Goal: Task Accomplishment & Management: Use online tool/utility

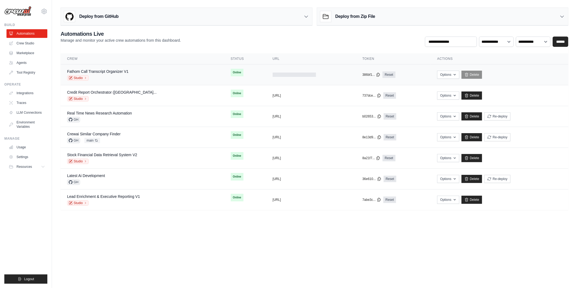
click at [183, 74] on div "Fathom Call Transcript Organizer V1 Studio" at bounding box center [142, 75] width 151 height 12
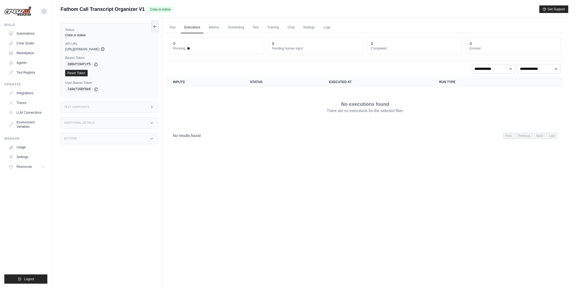
click at [105, 49] on icon at bounding box center [103, 49] width 4 height 4
click at [176, 28] on link "Run" at bounding box center [172, 27] width 12 height 11
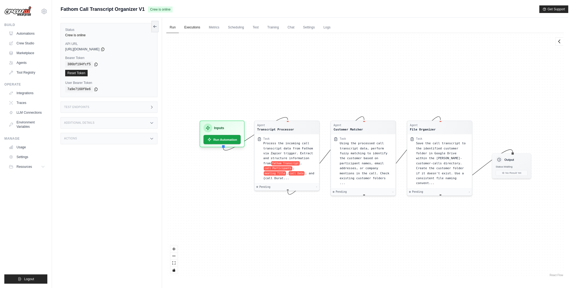
click at [194, 28] on link "Executions" at bounding box center [192, 27] width 22 height 11
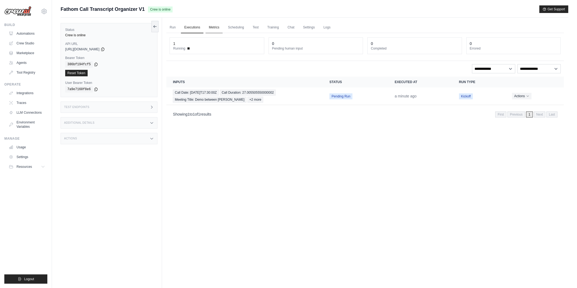
click at [219, 31] on link "Metrics" at bounding box center [214, 27] width 17 height 11
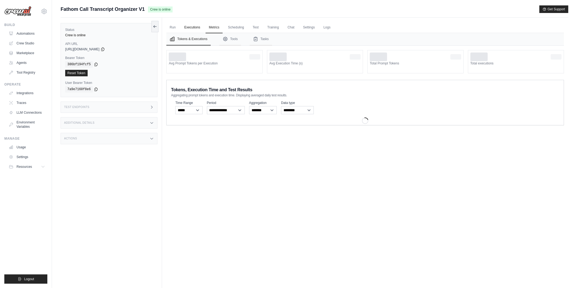
click at [190, 27] on link "Executions" at bounding box center [192, 27] width 22 height 11
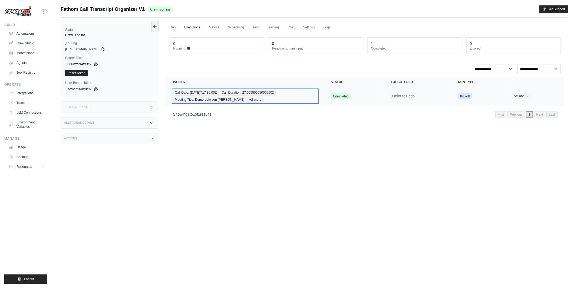
click at [284, 100] on div "Call Date: 2025-09-17T17:30:00Z Call Duration: 27.005505550000002 Meeting Title…" at bounding box center [245, 96] width 145 height 13
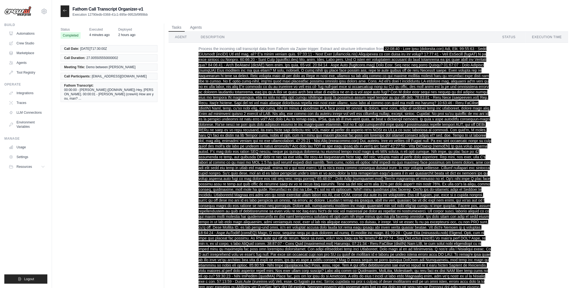
click at [33, 35] on link "Automations" at bounding box center [27, 33] width 41 height 9
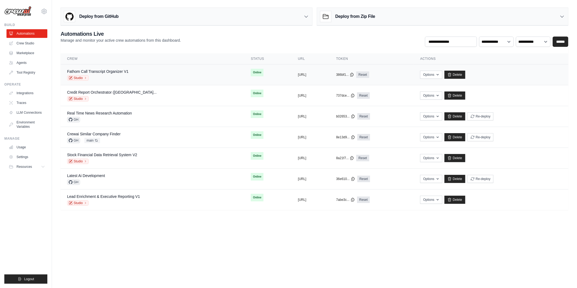
click at [122, 77] on div "Studio" at bounding box center [97, 77] width 61 height 5
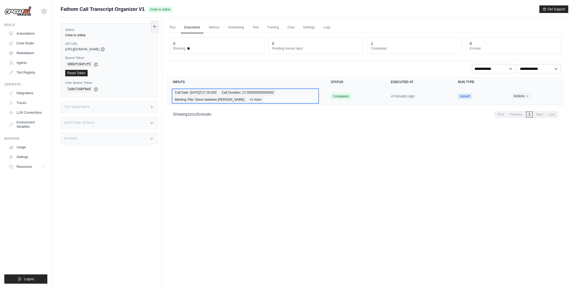
click at [283, 100] on div "Call Date: [DATE]T17:30:00Z Call Duration: 27.005505550000002 Meeting Title: De…" at bounding box center [245, 96] width 145 height 13
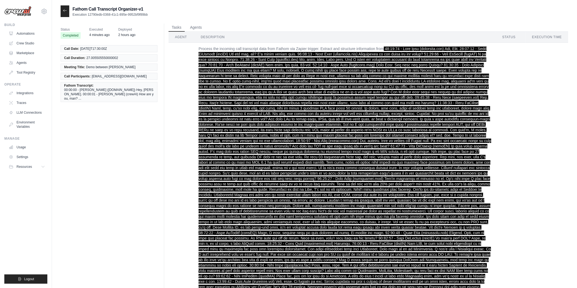
click at [126, 92] on span "00:00:00 - Mark Ryan (trypavlov.com) Hey, Eric. 00:00:01 - Eric LaPointe (crewA…" at bounding box center [109, 94] width 90 height 13
click at [194, 25] on button "Agents" at bounding box center [196, 27] width 18 height 8
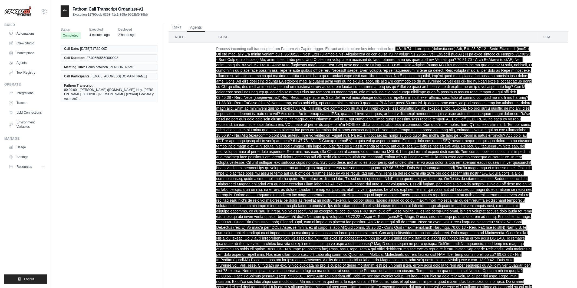
click at [177, 28] on button "Tasks" at bounding box center [176, 27] width 16 height 8
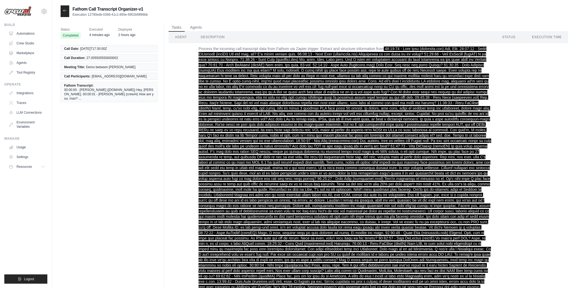
click at [64, 13] on div at bounding box center [65, 11] width 9 height 12
click at [66, 11] on icon at bounding box center [65, 10] width 4 height 4
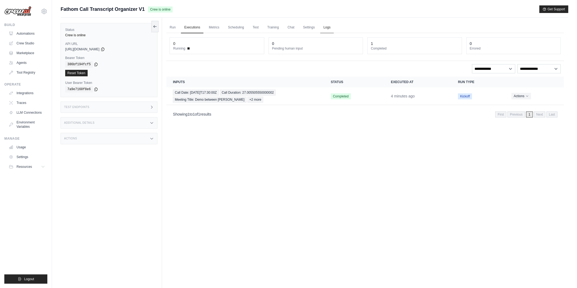
click at [329, 29] on link "Logs" at bounding box center [327, 27] width 14 height 11
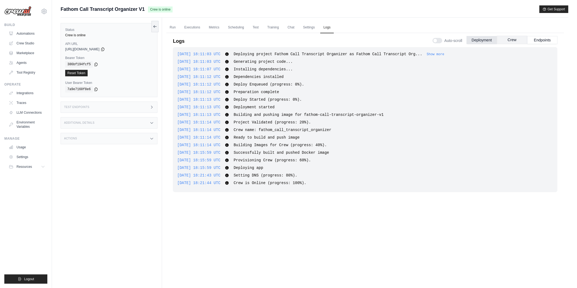
click at [515, 41] on button "Crew" at bounding box center [512, 40] width 30 height 8
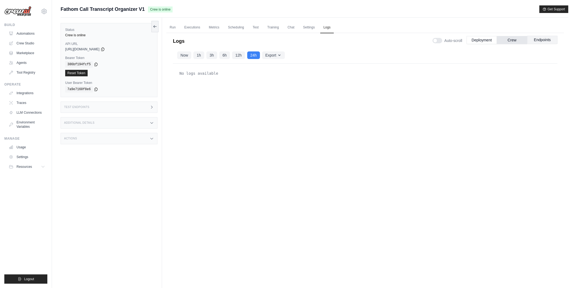
click at [532, 39] on button "Endpoints" at bounding box center [542, 40] width 30 height 8
click at [485, 40] on button "Deployment" at bounding box center [481, 40] width 30 height 8
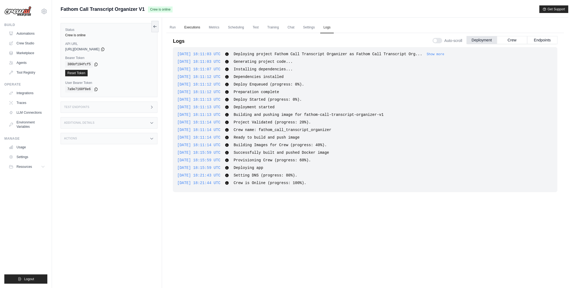
click at [191, 31] on link "Executions" at bounding box center [192, 27] width 22 height 11
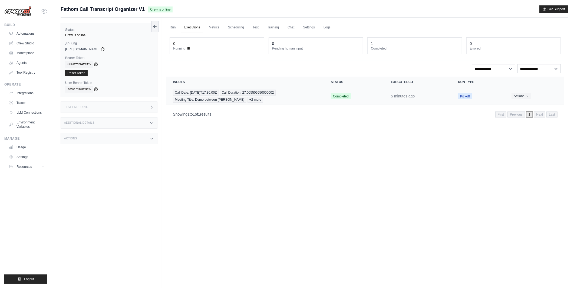
click at [465, 95] on span "Kickoff" at bounding box center [465, 96] width 14 height 6
click at [340, 96] on span "Completed" at bounding box center [341, 96] width 20 height 6
click at [247, 98] on span "+2 more" at bounding box center [255, 100] width 16 height 6
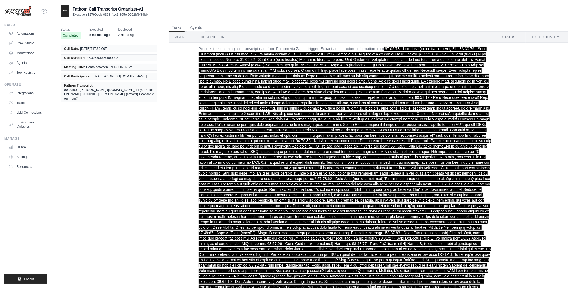
click at [179, 36] on th "Agent" at bounding box center [181, 37] width 26 height 11
click at [217, 35] on th "Description" at bounding box center [345, 37] width 302 height 11
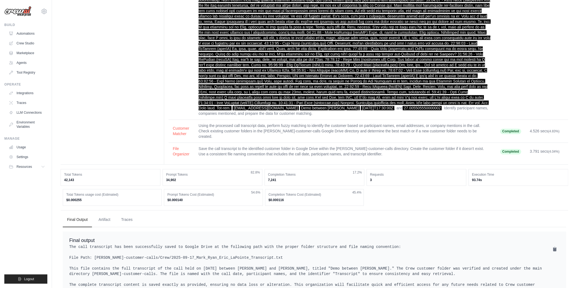
scroll to position [765, 0]
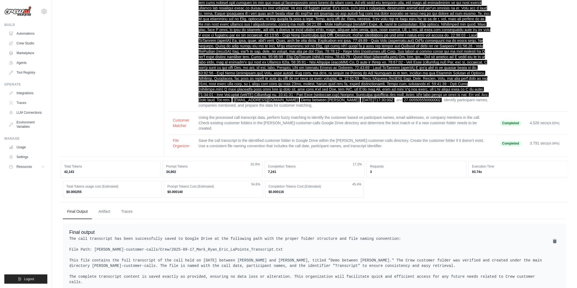
click at [147, 242] on pre "The call transcript has been successfully saved to Google Drive at the followin…" at bounding box center [314, 260] width 490 height 49
drag, startPoint x: 94, startPoint y: 234, endPoint x: 261, endPoint y: 235, distance: 167.4
click at [261, 236] on pre "The call transcript has been successfully saved to Google Drive at the followin…" at bounding box center [314, 260] width 490 height 49
copy pre "tom-customer-calls/Crew/2025-09-17_Mark_Ryan_Eric_LaPointe_Transcript.txt"
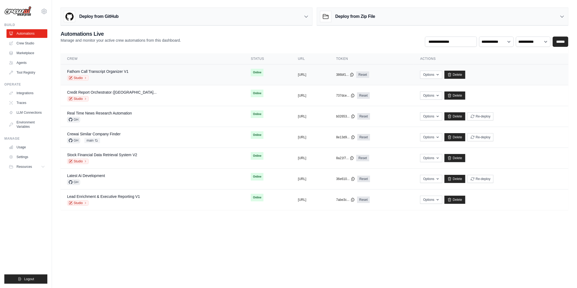
click at [144, 75] on div "Fathom Call Transcript Organizer V1 Studio" at bounding box center [152, 75] width 171 height 12
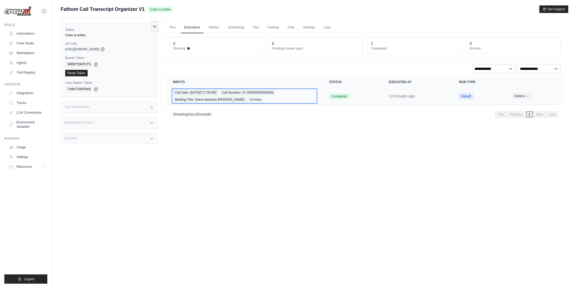
click at [247, 101] on span "+2 more" at bounding box center [255, 100] width 16 height 6
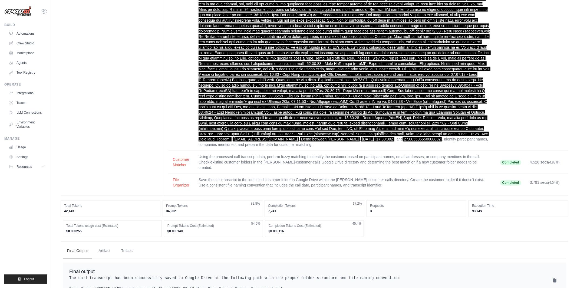
scroll to position [765, 0]
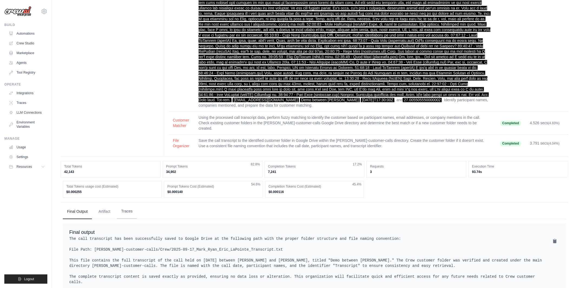
click at [130, 204] on button "Traces" at bounding box center [127, 211] width 20 height 15
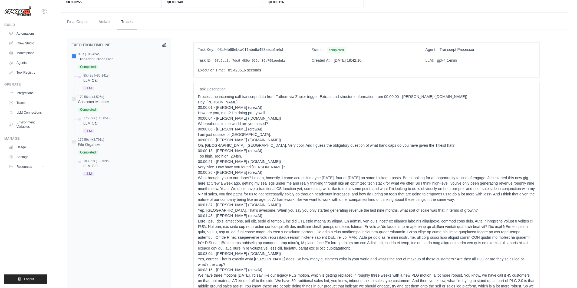
scroll to position [955, 0]
click at [93, 148] on div "Completed" at bounding box center [91, 151] width 26 height 7
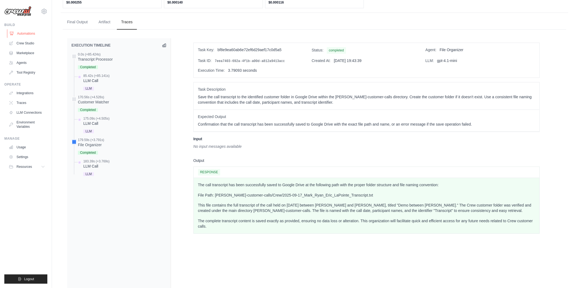
click at [28, 32] on link "Automations" at bounding box center [27, 33] width 41 height 9
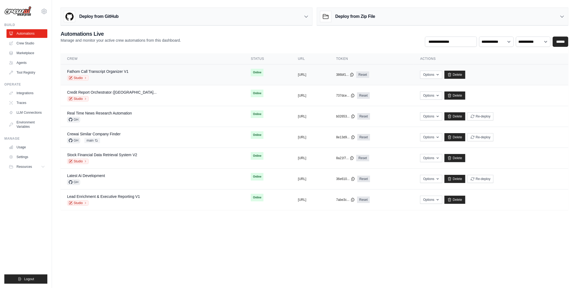
click at [158, 80] on div "Fathom Call Transcript Organizer V1 Studio" at bounding box center [152, 75] width 171 height 12
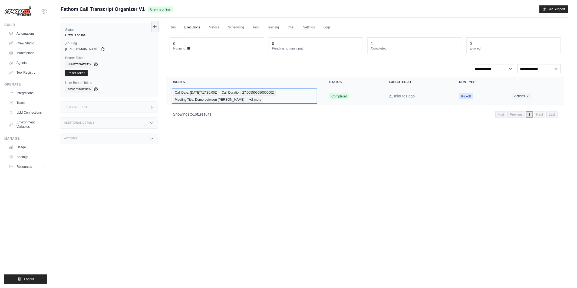
click at [228, 100] on span "Meeting Title: Demo between Mark Ryan" at bounding box center [209, 100] width 73 height 6
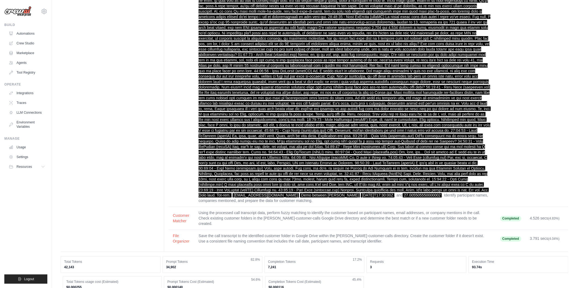
scroll to position [765, 0]
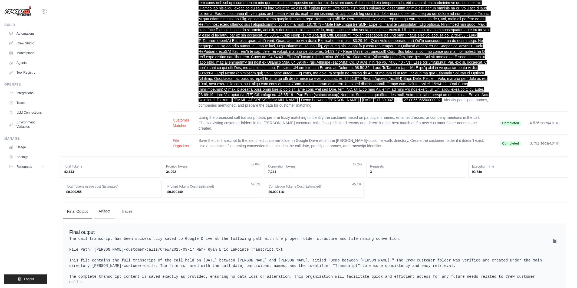
click at [105, 204] on button "Artifact" at bounding box center [104, 211] width 21 height 15
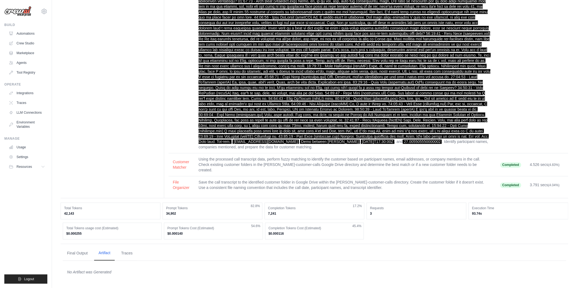
scroll to position [707, 0]
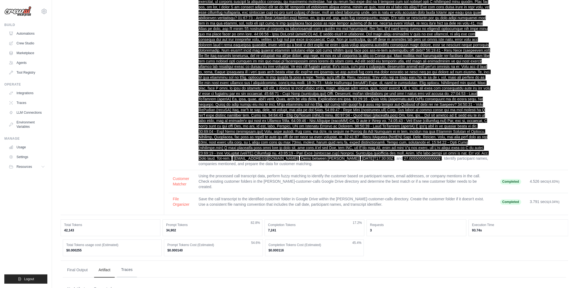
click at [128, 263] on button "Traces" at bounding box center [127, 270] width 20 height 15
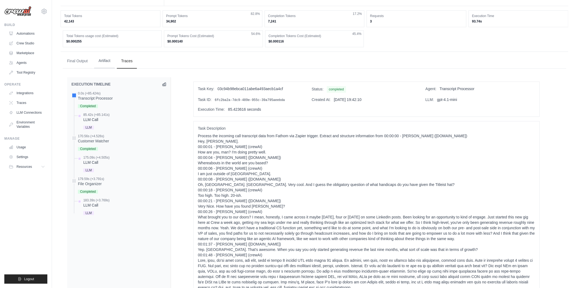
scroll to position [917, 0]
click at [32, 31] on link "Automations" at bounding box center [27, 33] width 41 height 9
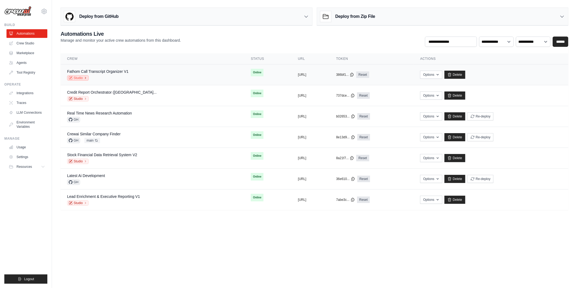
click at [82, 78] on link "Studio" at bounding box center [78, 77] width 22 height 5
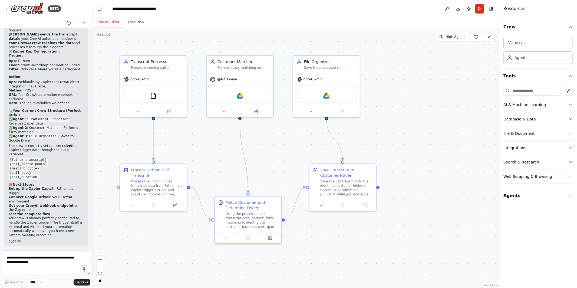
scroll to position [1465, 0]
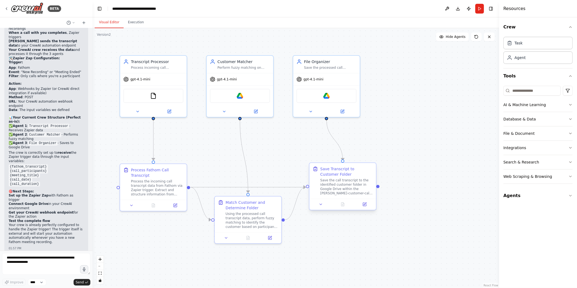
click at [332, 191] on div "Save the call transcript to the identified customer folder in Google Drive with…" at bounding box center [346, 186] width 52 height 17
click at [365, 204] on icon at bounding box center [364, 204] width 3 height 3
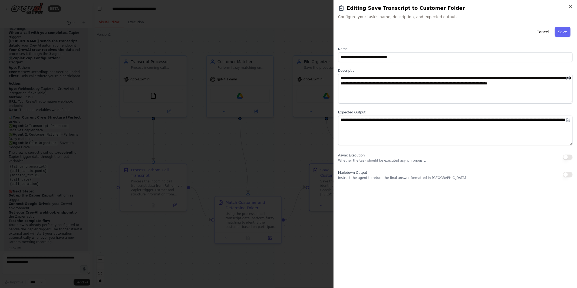
click at [297, 132] on div at bounding box center [288, 144] width 577 height 288
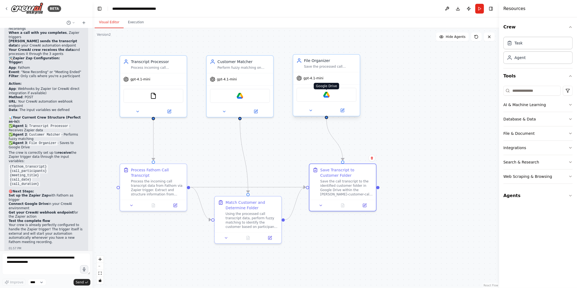
click at [327, 97] on img at bounding box center [326, 94] width 6 height 6
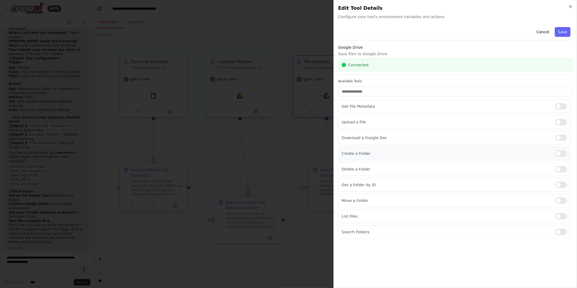
click at [563, 153] on div at bounding box center [561, 153] width 12 height 6
click at [564, 34] on button "Save" at bounding box center [563, 32] width 16 height 10
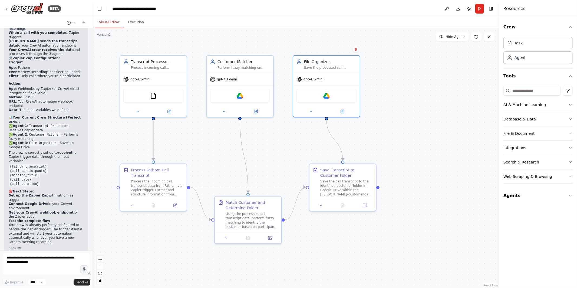
click at [3, 6] on div "BETA" at bounding box center [46, 8] width 92 height 17
click at [5, 9] on icon at bounding box center [6, 8] width 4 height 4
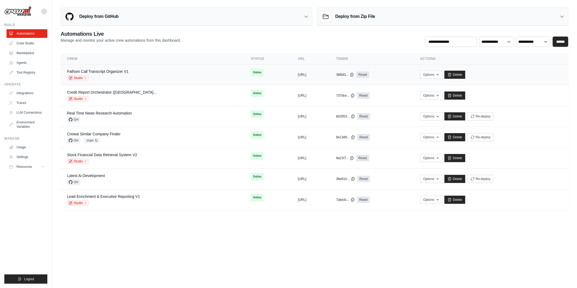
click at [158, 74] on div "Fathom Call Transcript Organizer V1 Studio" at bounding box center [152, 75] width 171 height 12
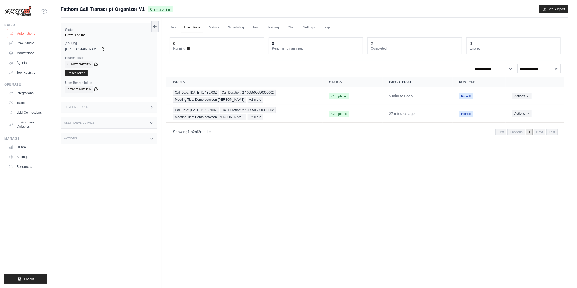
click at [33, 32] on link "Automations" at bounding box center [27, 33] width 41 height 9
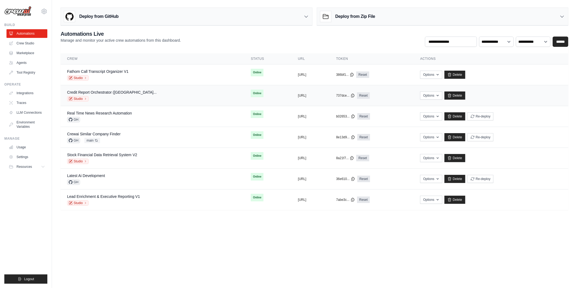
click at [120, 96] on div "Studio" at bounding box center [112, 98] width 90 height 5
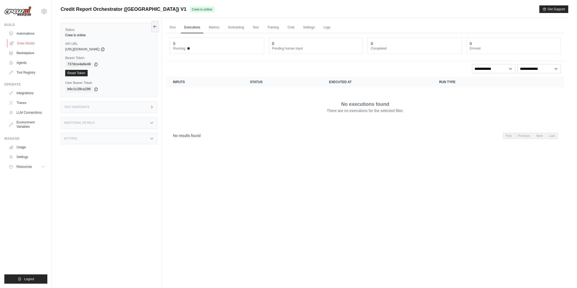
click at [26, 41] on link "Crew Studio" at bounding box center [27, 43] width 41 height 9
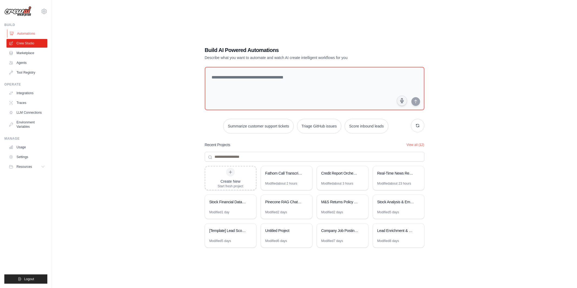
click at [26, 33] on link "Automations" at bounding box center [27, 33] width 41 height 9
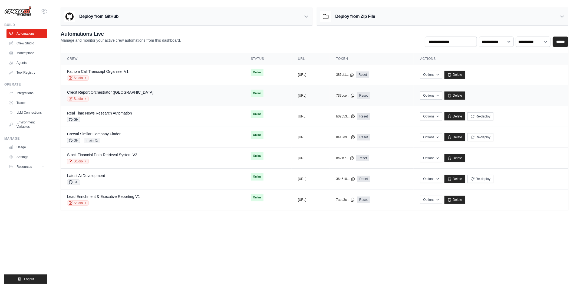
click at [118, 99] on div "Studio" at bounding box center [112, 98] width 90 height 5
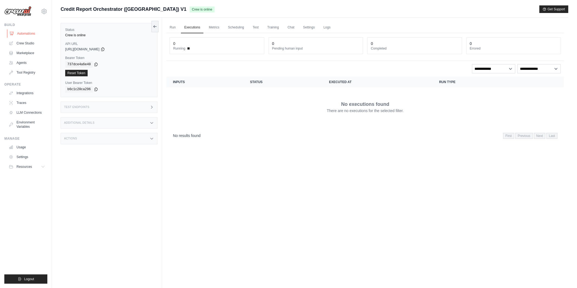
click at [30, 29] on link "Automations" at bounding box center [27, 33] width 41 height 9
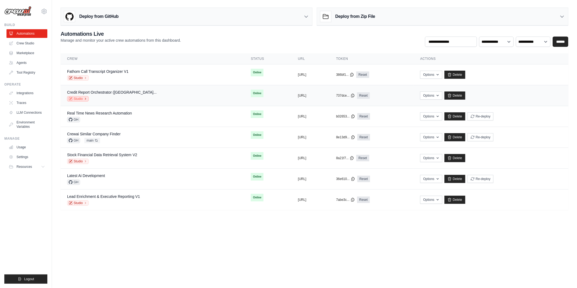
click at [80, 98] on link "Studio" at bounding box center [78, 98] width 22 height 5
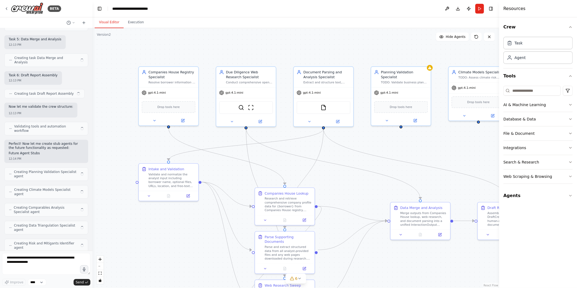
scroll to position [1388, 0]
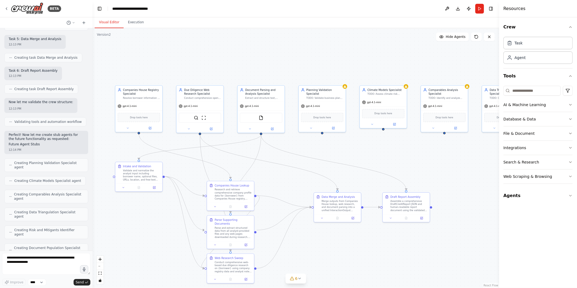
drag, startPoint x: 382, startPoint y: 150, endPoint x: 320, endPoint y: 147, distance: 62.6
click at [320, 147] on div ".deletable-edge-delete-btn { width: 20px; height: 20px; border: 0px solid #ffff…" at bounding box center [295, 158] width 406 height 260
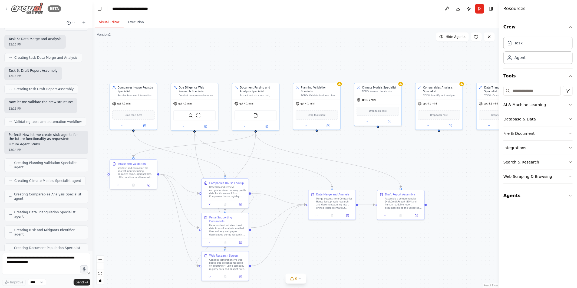
click at [7, 10] on icon at bounding box center [6, 8] width 4 height 4
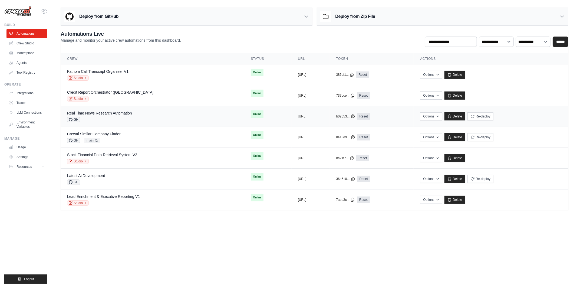
click at [75, 120] on span "GH" at bounding box center [73, 119] width 13 height 5
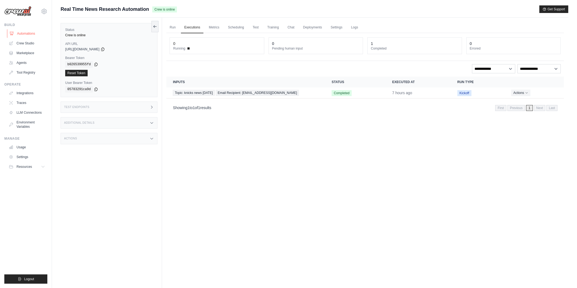
click at [30, 35] on link "Automations" at bounding box center [27, 33] width 41 height 9
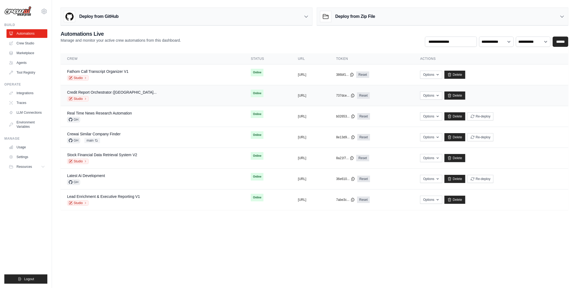
click at [140, 97] on div "Credit Report Orchestrator ([GEOGRAPHIC_DATA]... Studio" at bounding box center [152, 96] width 171 height 12
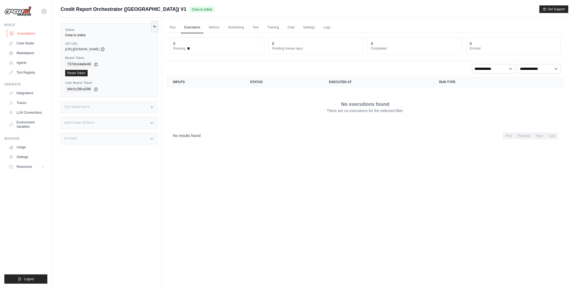
click at [27, 31] on link "Automations" at bounding box center [27, 33] width 41 height 9
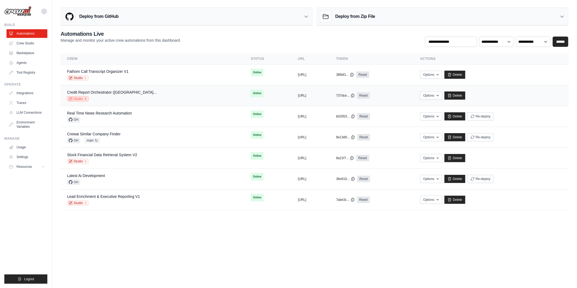
click at [82, 100] on link "Studio" at bounding box center [78, 98] width 22 height 5
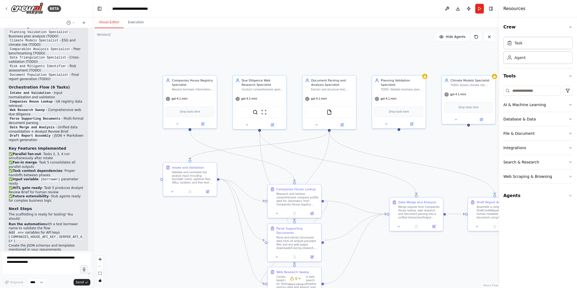
scroll to position [1738, 0]
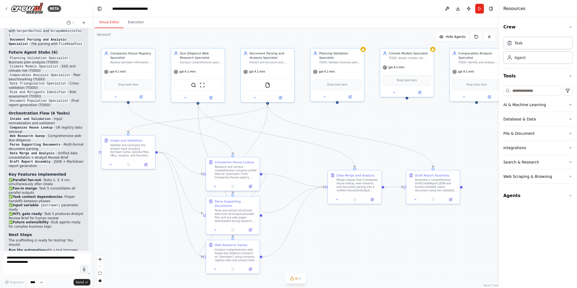
drag, startPoint x: 368, startPoint y: 174, endPoint x: 316, endPoint y: 145, distance: 59.7
click at [316, 145] on div ".deletable-edge-delete-btn { width: 20px; height: 20px; border: 0px solid #ffff…" at bounding box center [295, 158] width 406 height 260
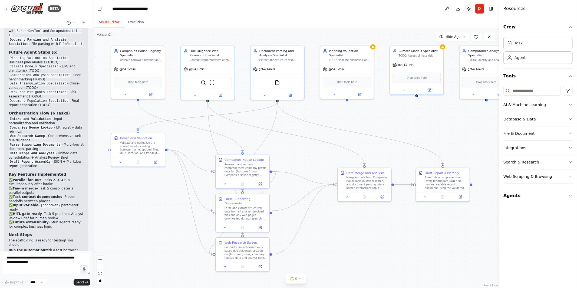
click at [468, 10] on button "Publish" at bounding box center [468, 9] width 9 height 10
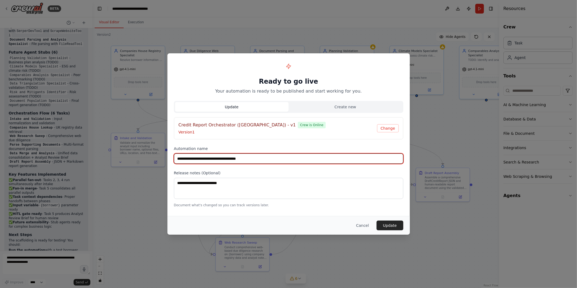
click at [270, 158] on input "**********" at bounding box center [288, 158] width 229 height 10
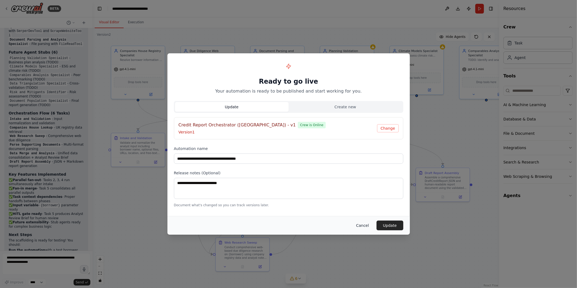
click at [362, 226] on button "Cancel" at bounding box center [362, 225] width 21 height 10
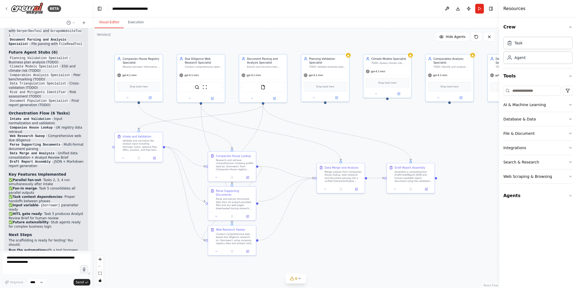
drag, startPoint x: 323, startPoint y: 159, endPoint x: 310, endPoint y: 160, distance: 13.5
click at [310, 160] on div ".deletable-edge-delete-btn { width: 20px; height: 20px; border: 0px solid #ffff…" at bounding box center [295, 158] width 406 height 260
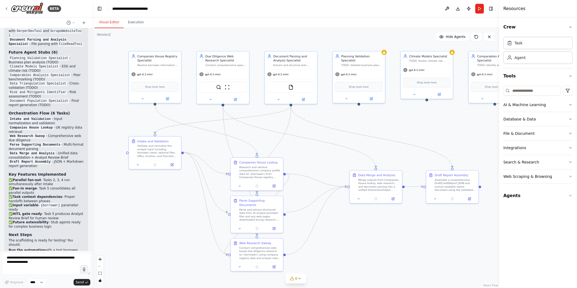
drag, startPoint x: 310, startPoint y: 160, endPoint x: 336, endPoint y: 162, distance: 26.1
click at [336, 162] on div ".deletable-edge-delete-btn { width: 20px; height: 20px; border: 0px solid #ffff…" at bounding box center [295, 158] width 406 height 260
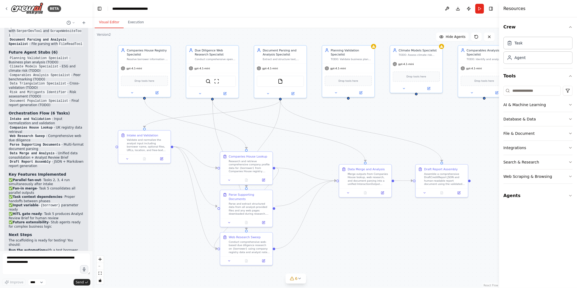
drag, startPoint x: 217, startPoint y: 149, endPoint x: 207, endPoint y: 143, distance: 12.1
click at [207, 143] on div ".deletable-edge-delete-btn { width: 20px; height: 20px; border: 0px solid #ffff…" at bounding box center [295, 158] width 406 height 260
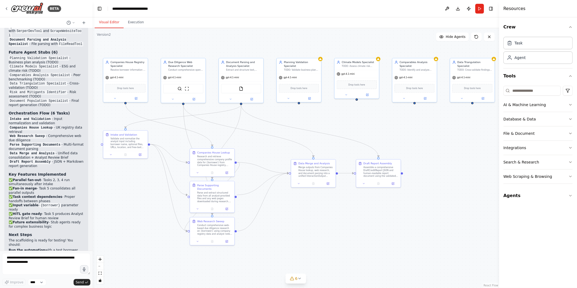
drag, startPoint x: 320, startPoint y: 143, endPoint x: 275, endPoint y: 141, distance: 45.2
click at [275, 141] on div ".deletable-edge-delete-btn { width: 20px; height: 20px; border: 0px solid #ffff…" at bounding box center [295, 158] width 406 height 260
click at [6, 9] on icon at bounding box center [6, 8] width 4 height 4
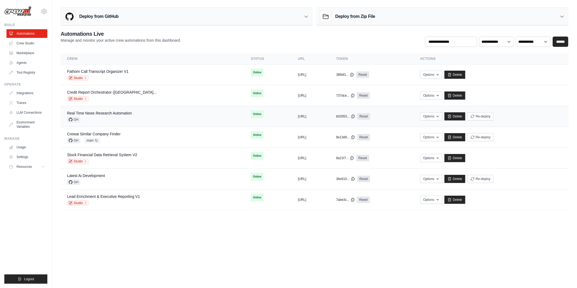
click at [93, 119] on div "GH" at bounding box center [99, 119] width 65 height 5
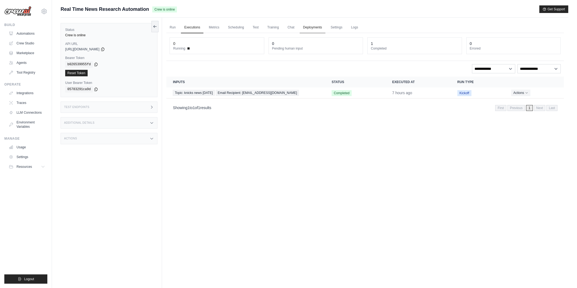
click at [317, 27] on link "Deployments" at bounding box center [312, 27] width 25 height 11
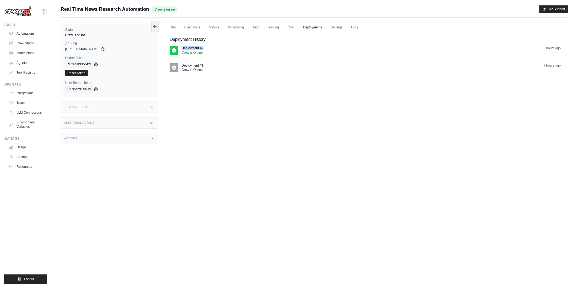
drag, startPoint x: 182, startPoint y: 47, endPoint x: 208, endPoint y: 47, distance: 26.2
click at [208, 47] on div "Deployment #2 Crew is Online 6 hours ago" at bounding box center [370, 50] width 379 height 9
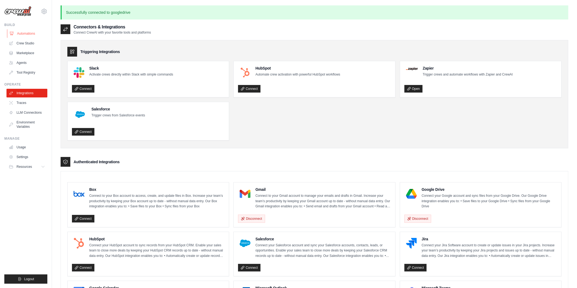
click at [35, 34] on link "Automations" at bounding box center [27, 33] width 41 height 9
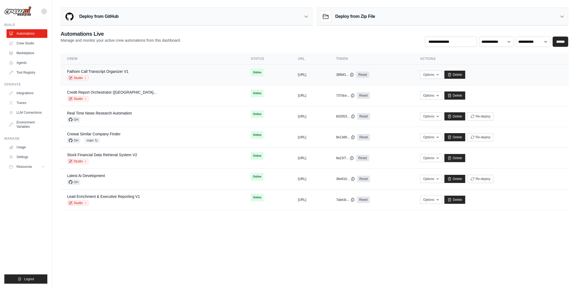
click at [115, 75] on div "Studio" at bounding box center [97, 77] width 61 height 5
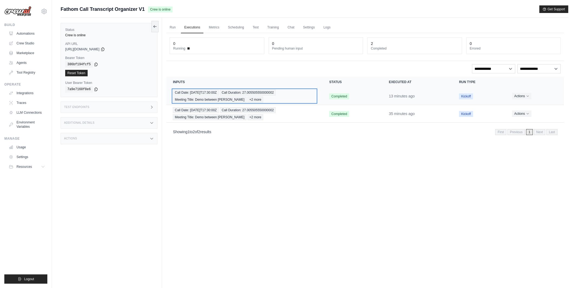
click at [224, 98] on span "Meeting Title: Demo between [PERSON_NAME]" at bounding box center [209, 100] width 73 height 6
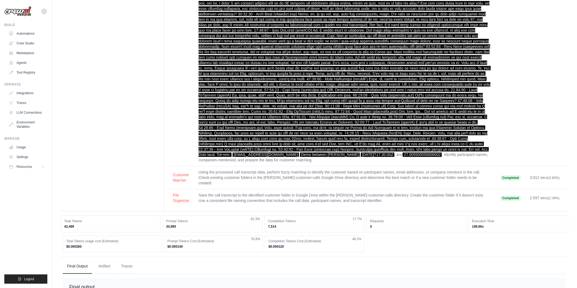
scroll to position [760, 0]
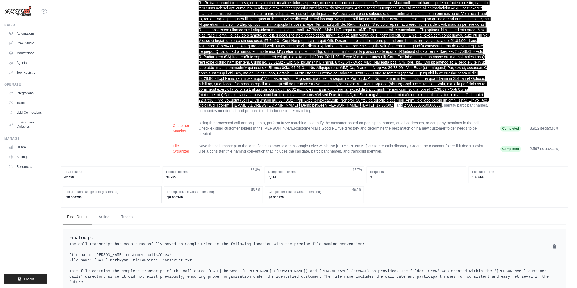
click at [147, 241] on pre "The call transcript has been successfully saved to Google Drive in the followin…" at bounding box center [314, 262] width 490 height 43
drag, startPoint x: 84, startPoint y: 227, endPoint x: 262, endPoint y: 230, distance: 178.0
click at [262, 241] on pre "The call transcript has been successfully saved to Google Drive in the followin…" at bounding box center [314, 262] width 490 height 43
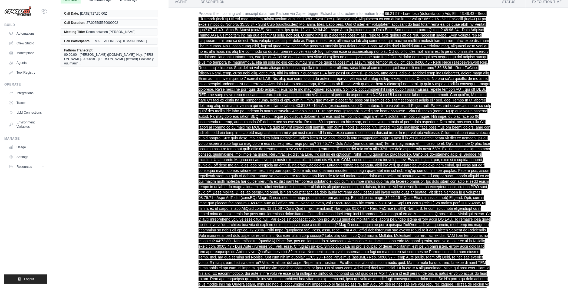
scroll to position [0, 0]
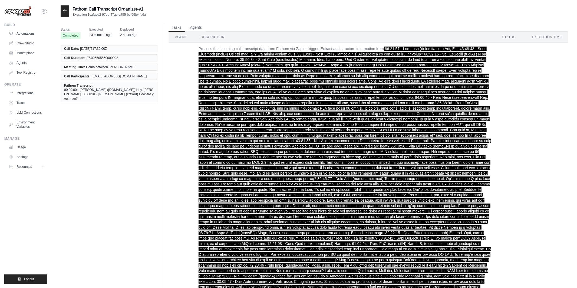
click at [64, 11] on icon at bounding box center [65, 10] width 4 height 4
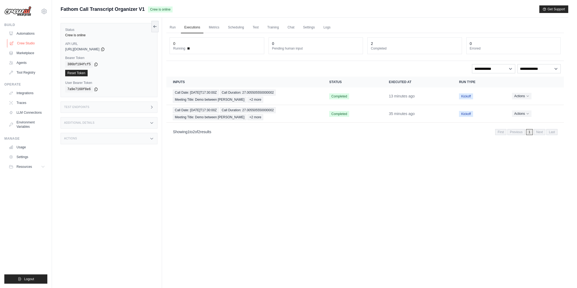
click at [32, 41] on link "Crew Studio" at bounding box center [27, 43] width 41 height 9
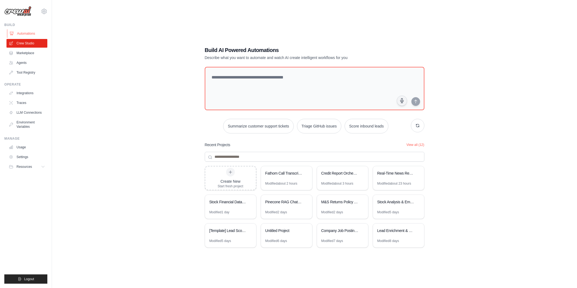
click at [30, 32] on link "Automations" at bounding box center [27, 33] width 41 height 9
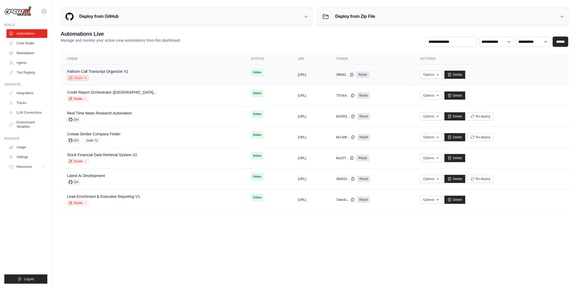
click at [82, 76] on link "Studio" at bounding box center [78, 77] width 22 height 5
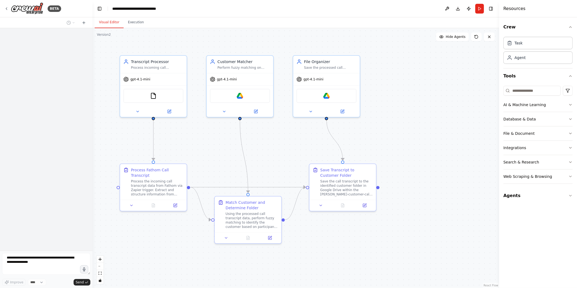
scroll to position [786, 0]
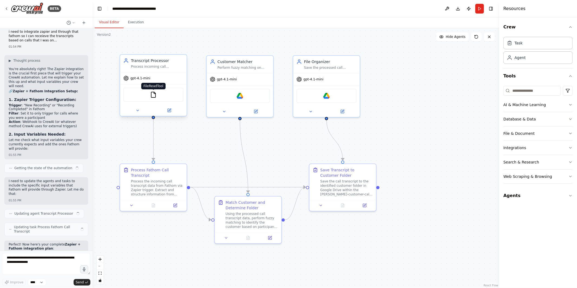
click at [154, 95] on img at bounding box center [153, 94] width 6 height 6
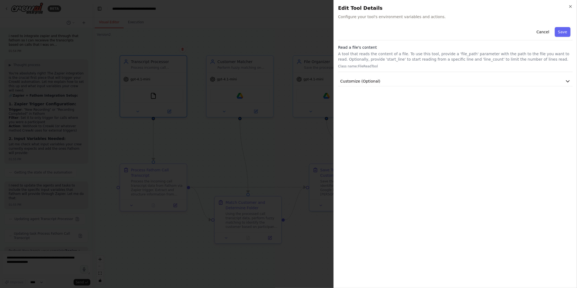
click at [190, 129] on div at bounding box center [288, 144] width 577 height 288
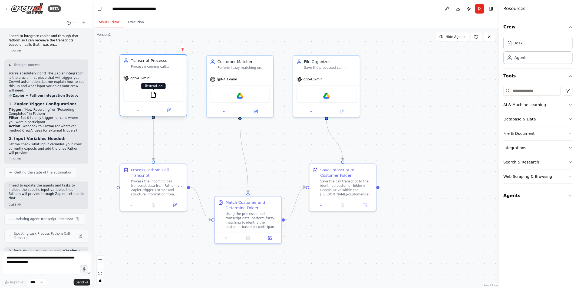
click at [153, 95] on img at bounding box center [153, 94] width 6 height 6
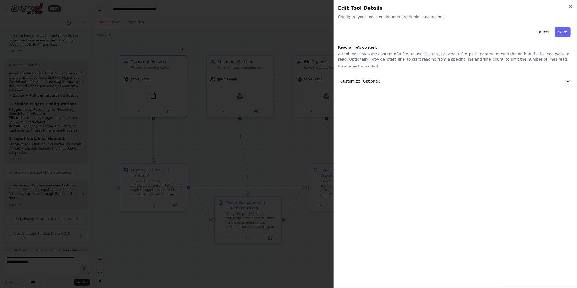
click at [292, 146] on div at bounding box center [288, 144] width 577 height 288
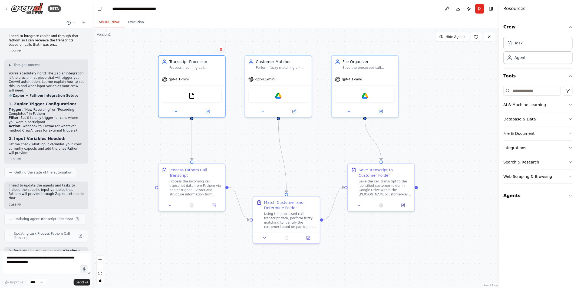
drag, startPoint x: 208, startPoint y: 148, endPoint x: 246, endPoint y: 147, distance: 38.1
click at [246, 148] on div ".deletable-edge-delete-btn { width: 20px; height: 20px; border: 0px solid #ffff…" at bounding box center [295, 158] width 406 height 260
click at [195, 182] on div "Process the incoming call transcript data from Fathom via Zapier trigger. Extra…" at bounding box center [195, 186] width 52 height 17
click at [214, 206] on icon at bounding box center [213, 204] width 4 height 4
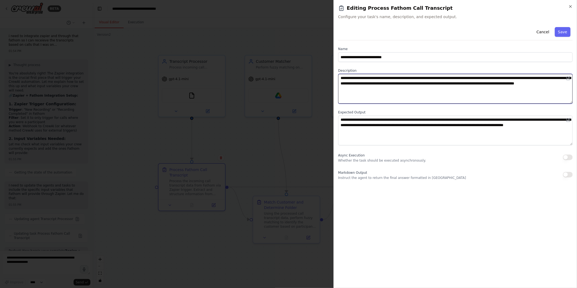
click at [359, 82] on textarea "**********" at bounding box center [455, 89] width 234 height 30
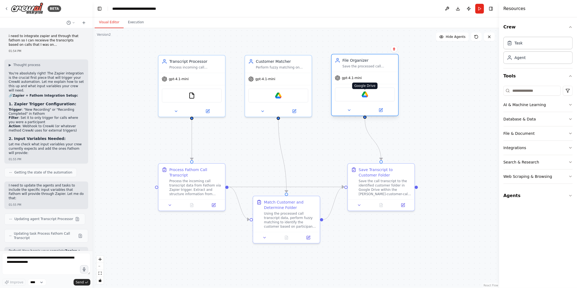
click at [364, 94] on img at bounding box center [365, 94] width 6 height 6
click at [280, 99] on div "Google Drive" at bounding box center [278, 94] width 60 height 14
click at [279, 94] on img at bounding box center [278, 94] width 6 height 6
click at [190, 95] on img at bounding box center [191, 94] width 6 height 6
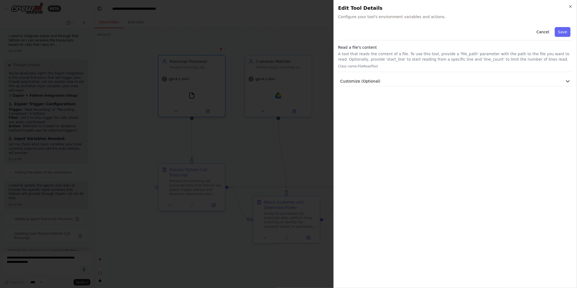
click at [233, 144] on div at bounding box center [288, 144] width 577 height 288
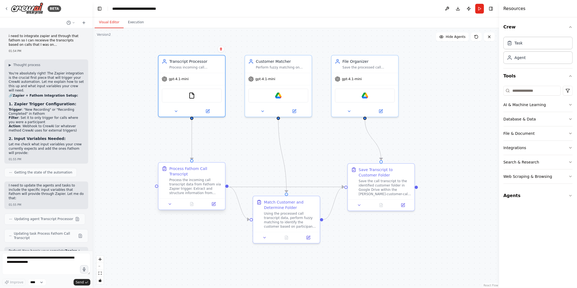
click at [199, 192] on div "Process the incoming call transcript data from Fathom via Zapier trigger. Extra…" at bounding box center [195, 186] width 52 height 17
click at [214, 204] on icon at bounding box center [213, 203] width 3 height 3
click at [212, 207] on div at bounding box center [191, 203] width 67 height 11
click at [213, 205] on icon at bounding box center [213, 203] width 3 height 3
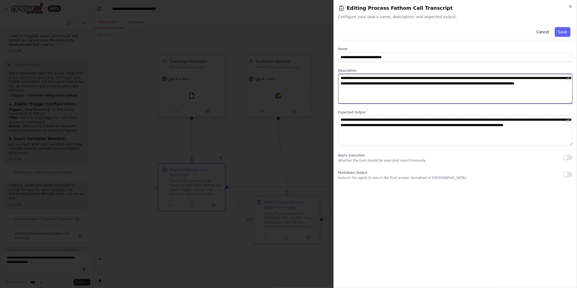
click at [357, 82] on textarea "**********" at bounding box center [455, 89] width 234 height 30
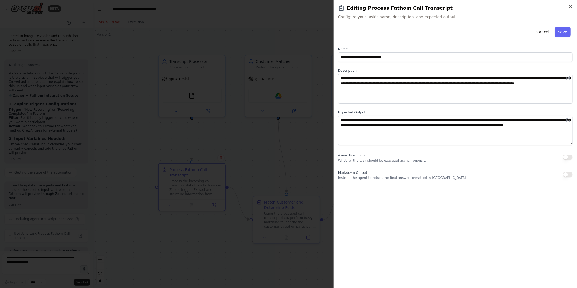
click at [268, 140] on div at bounding box center [288, 144] width 577 height 288
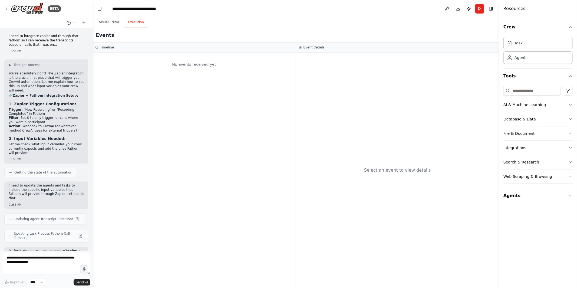
click at [131, 25] on button "Execution" at bounding box center [136, 22] width 25 height 11
click at [105, 21] on button "Visual Editor" at bounding box center [109, 22] width 29 height 11
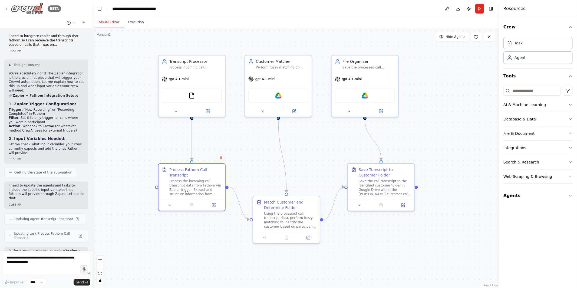
click at [5, 10] on icon at bounding box center [6, 8] width 4 height 4
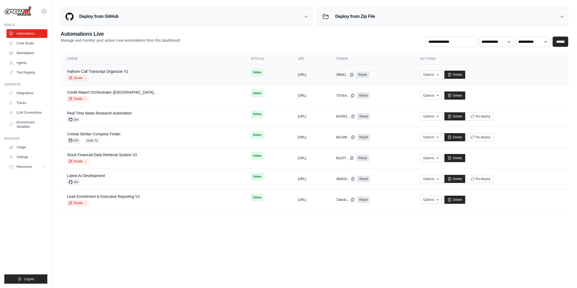
click at [127, 68] on td "Fathom Call Transcript Organizer V1 Studio" at bounding box center [153, 74] width 184 height 21
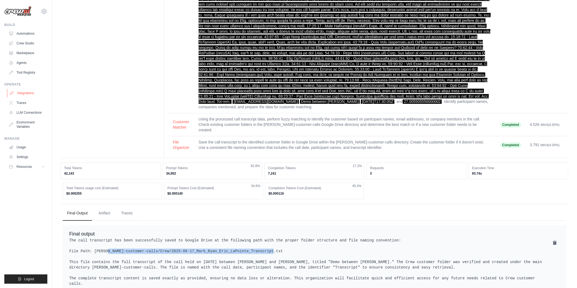
click at [27, 96] on link "Integrations" at bounding box center [27, 93] width 41 height 9
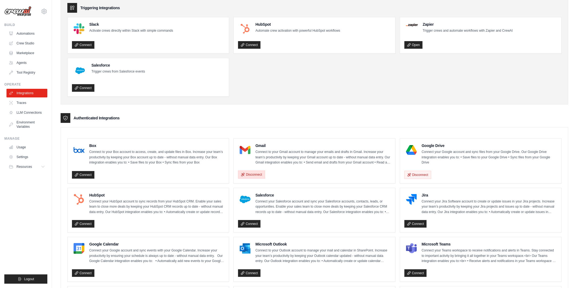
scroll to position [28, 0]
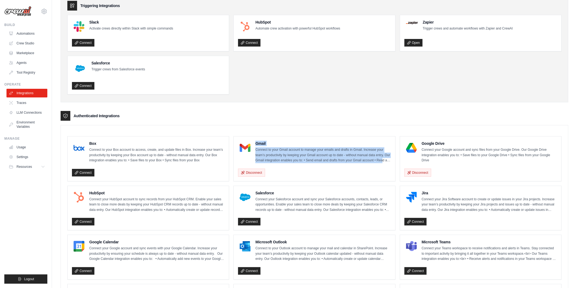
drag, startPoint x: 256, startPoint y: 143, endPoint x: 383, endPoint y: 159, distance: 128.7
click at [383, 159] on div "Gmail Connect to your Gmail account to manage your emails and drafts in Gmail. …" at bounding box center [322, 152] width 135 height 22
click at [249, 148] on img at bounding box center [245, 147] width 11 height 11
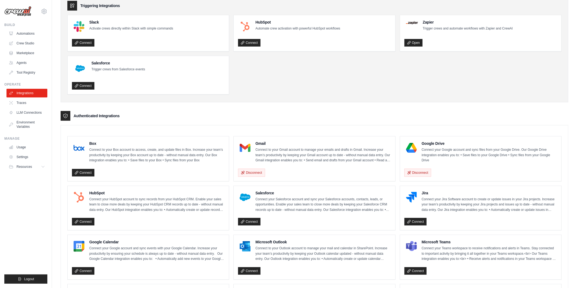
click at [281, 159] on p "Connect to your Gmail account to manage your emails and drafts in Gmail. Increa…" at bounding box center [322, 155] width 135 height 16
click at [29, 34] on link "Automations" at bounding box center [27, 33] width 41 height 9
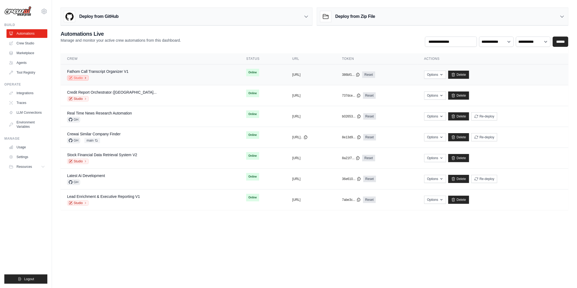
click at [78, 78] on link "Studio" at bounding box center [78, 77] width 22 height 5
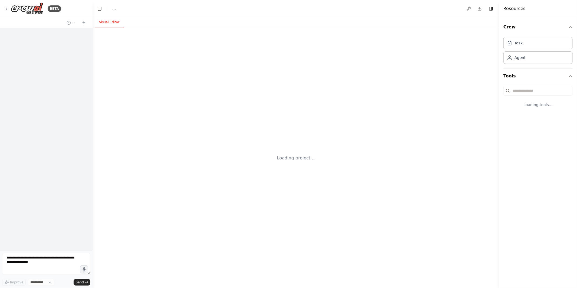
select select "****"
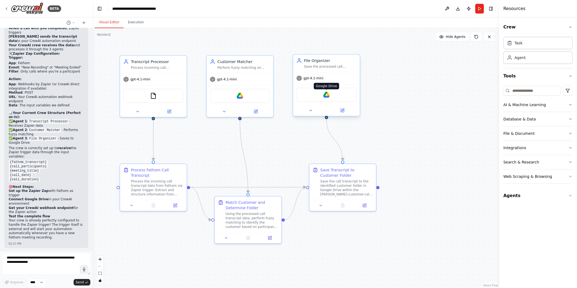
click at [328, 96] on img at bounding box center [326, 94] width 6 height 6
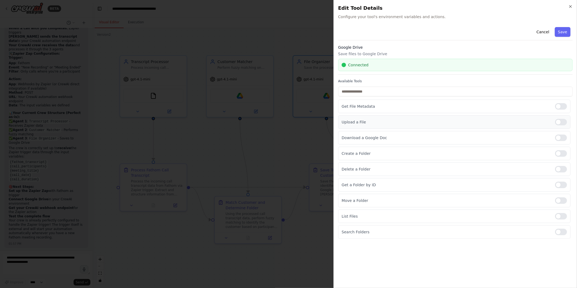
scroll to position [1465, 0]
click at [218, 136] on div at bounding box center [288, 144] width 577 height 288
